Goal: Task Accomplishment & Management: Manage account settings

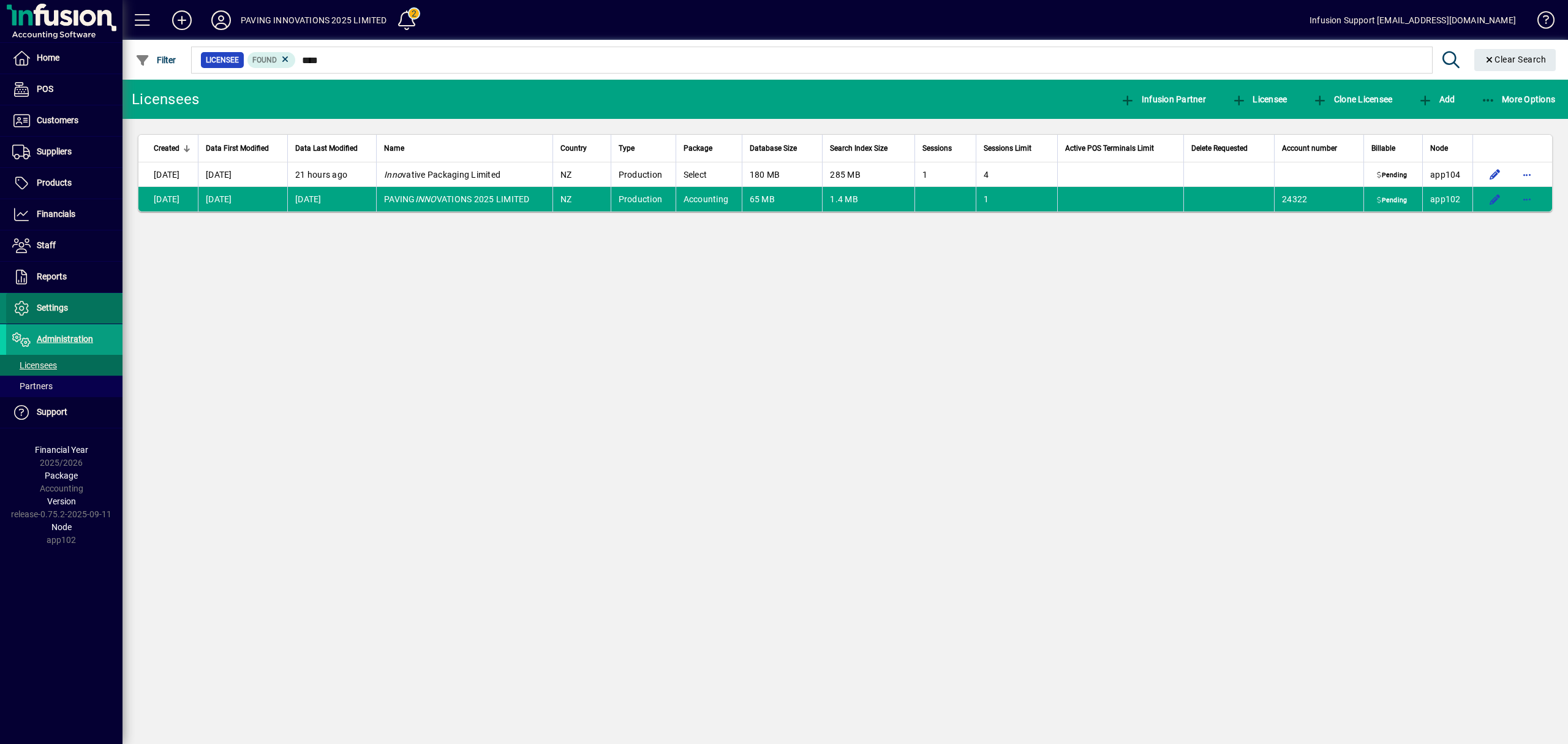
drag, startPoint x: 0, startPoint y: 0, endPoint x: 68, endPoint y: 314, distance: 321.3
click at [68, 314] on span at bounding box center [65, 308] width 116 height 29
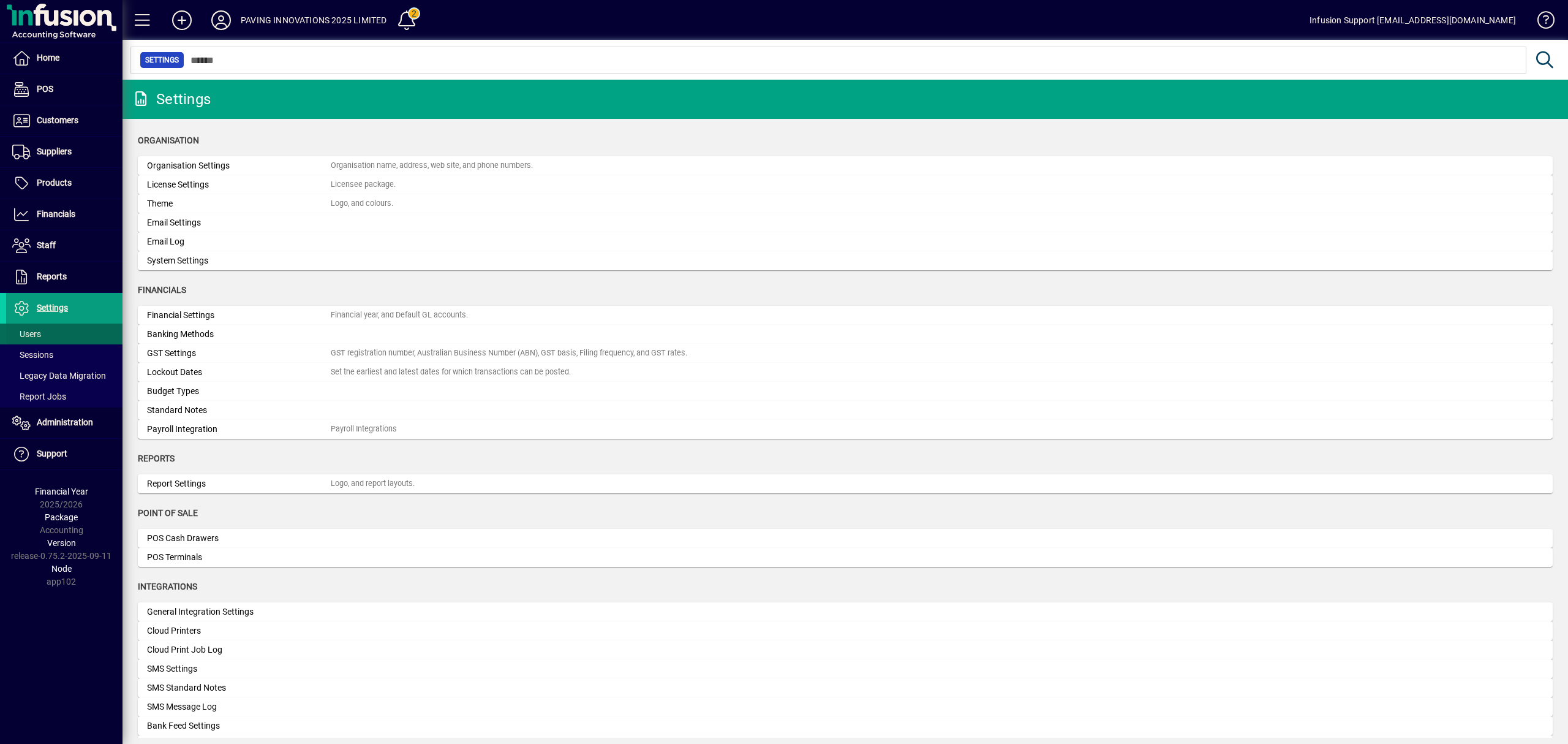
click at [60, 332] on span at bounding box center [65, 334] width 116 height 29
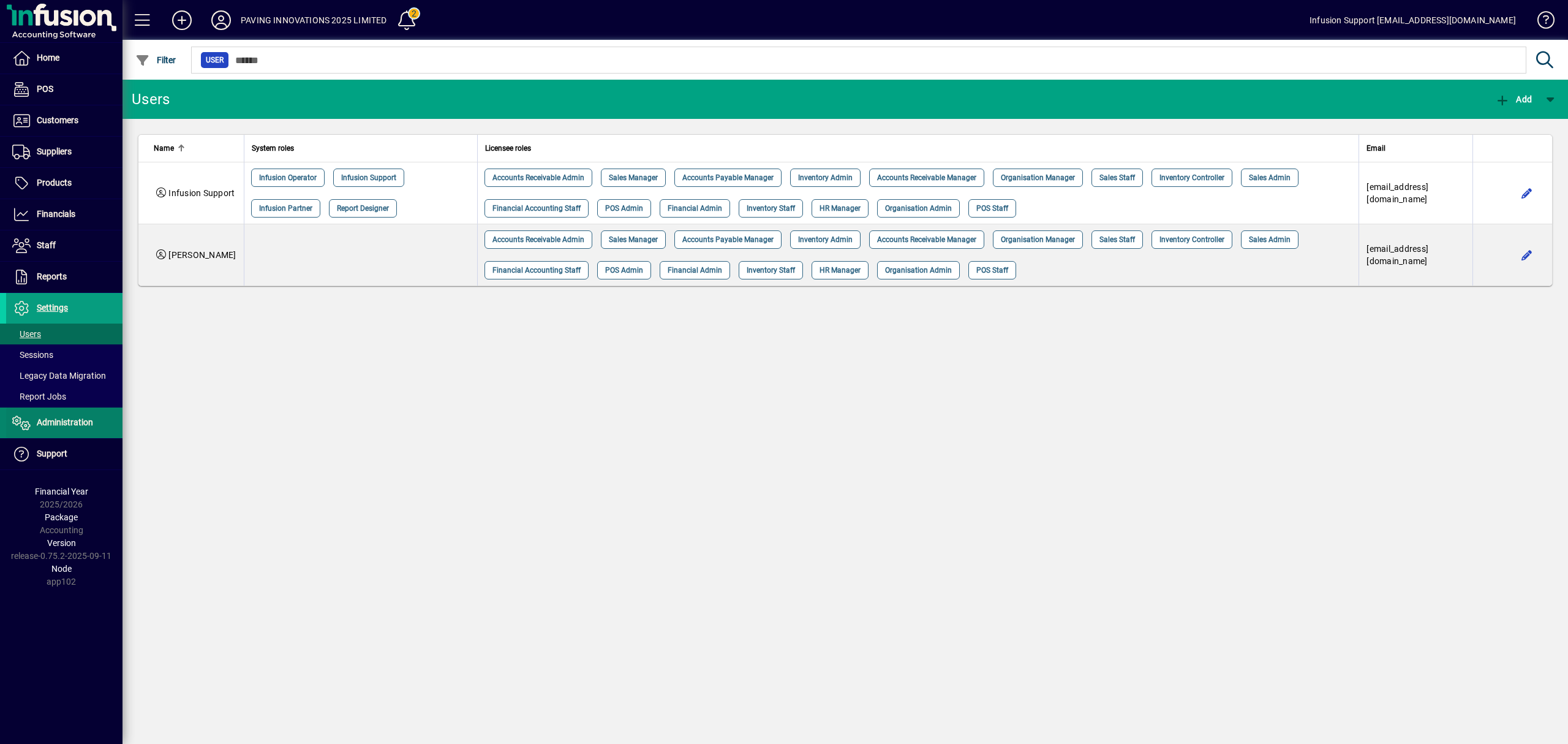
click at [37, 419] on span "Administration" at bounding box center [50, 423] width 87 height 15
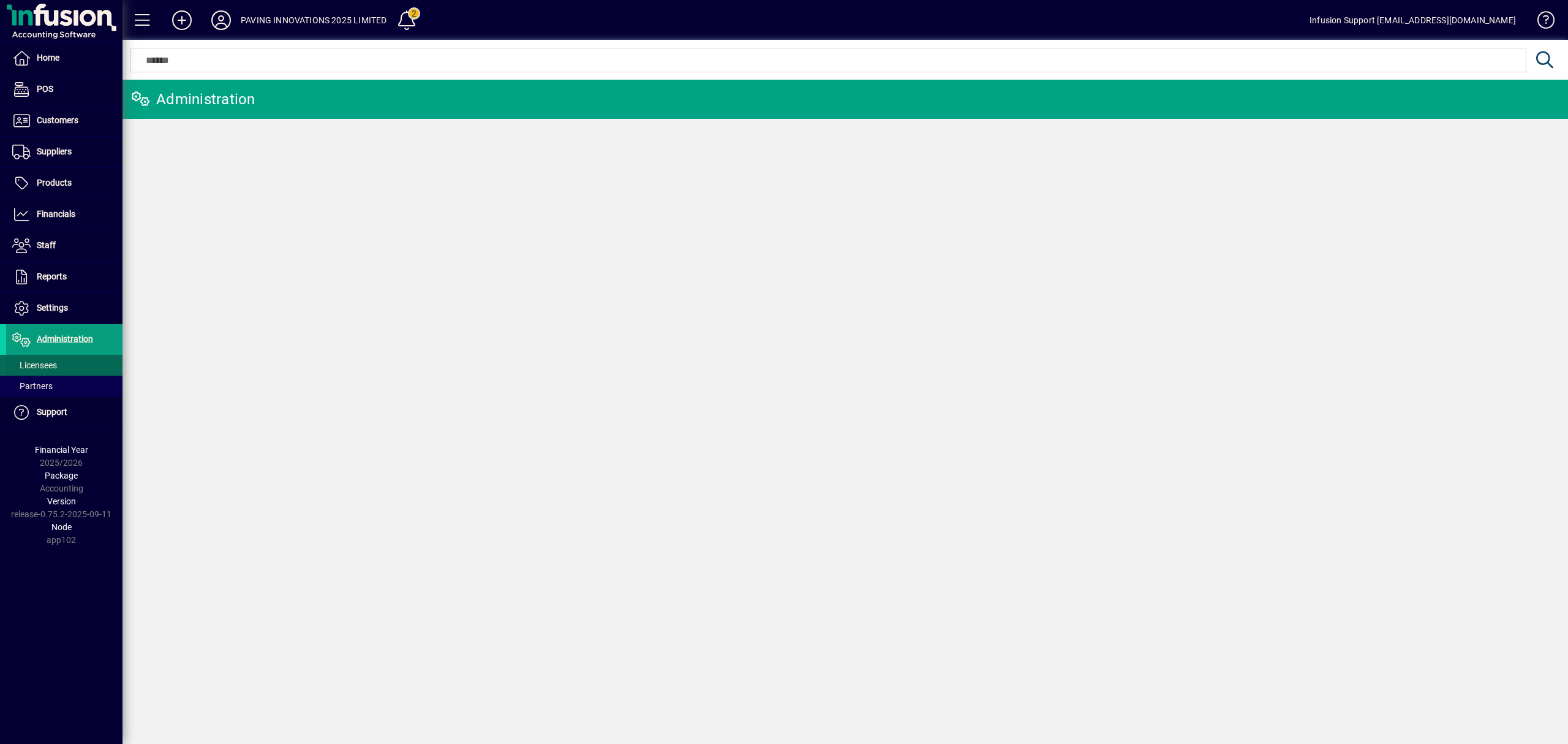
click at [48, 368] on span "Licensees" at bounding box center [34, 365] width 45 height 10
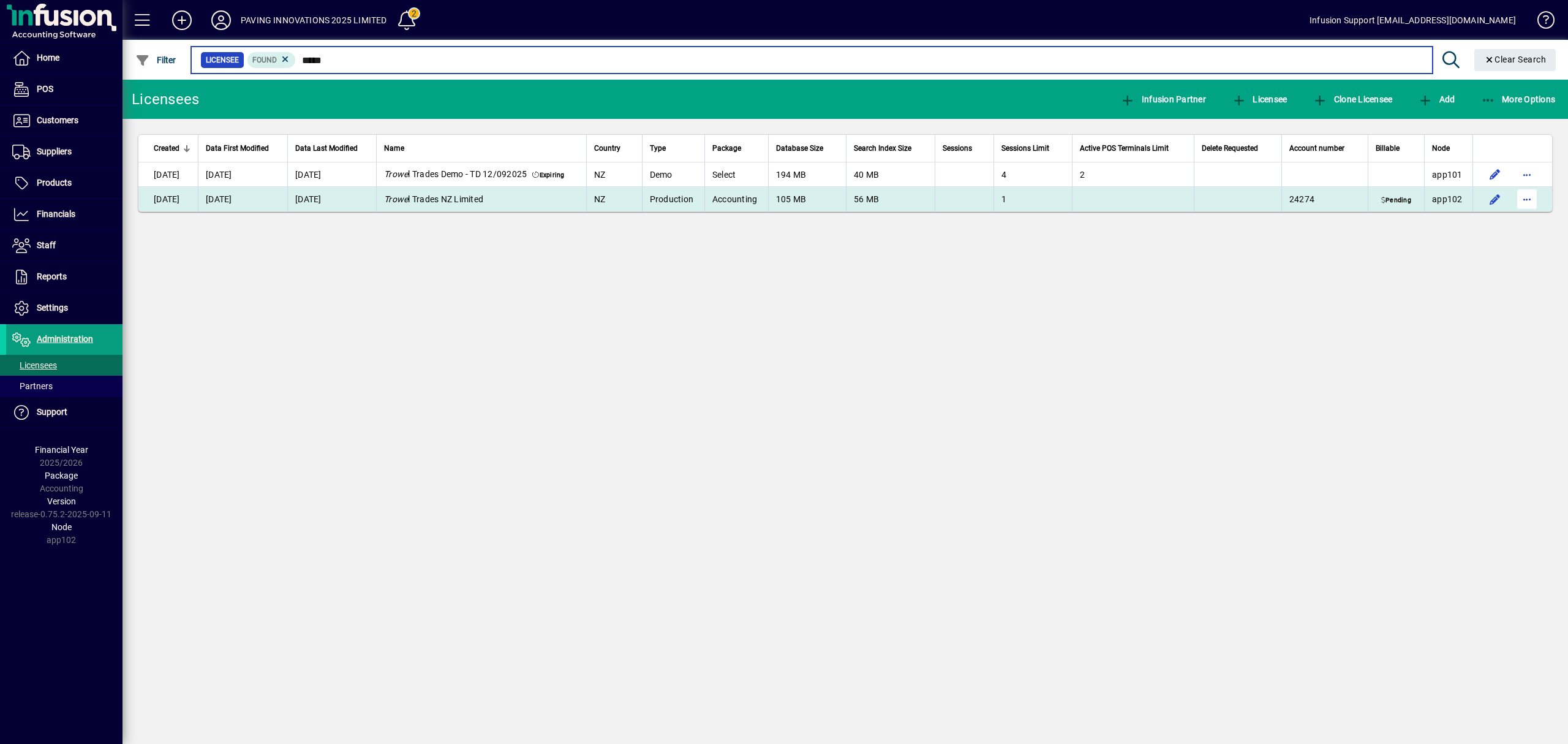
type input "*****"
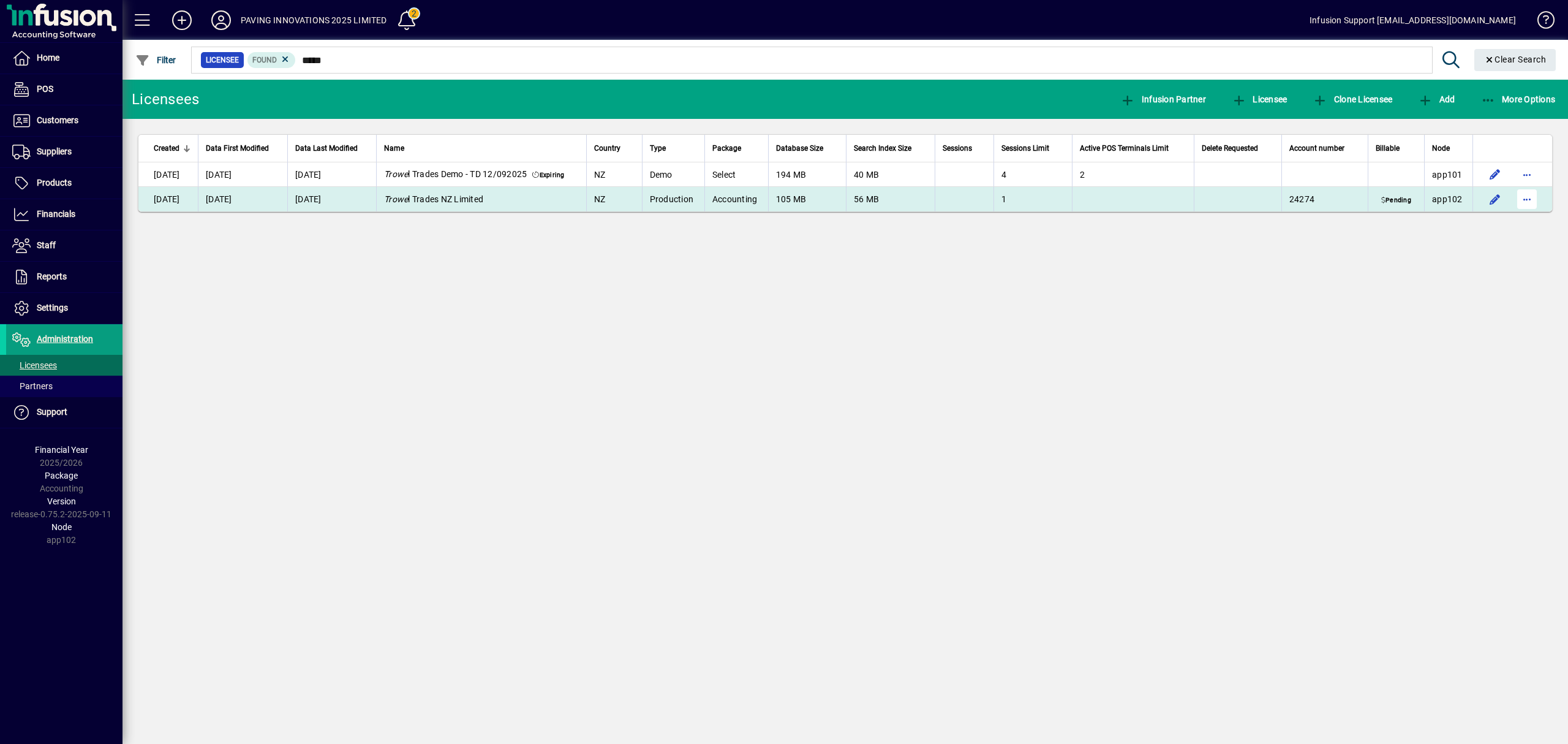
click at [1525, 195] on span "button" at bounding box center [1526, 199] width 29 height 29
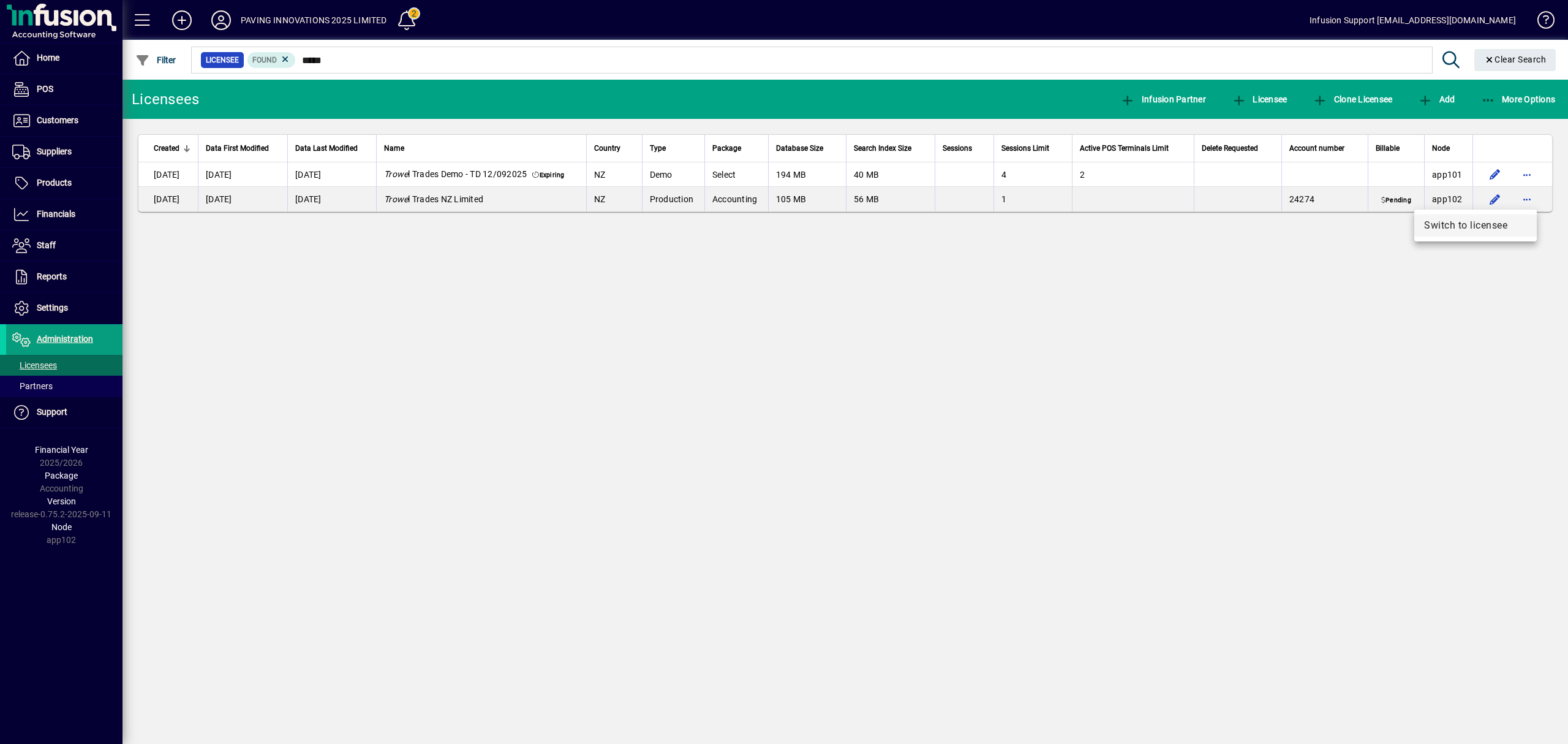
click at [1507, 219] on span "Switch to licensee" at bounding box center [1474, 226] width 103 height 15
